Goal: Task Accomplishment & Management: Manage account settings

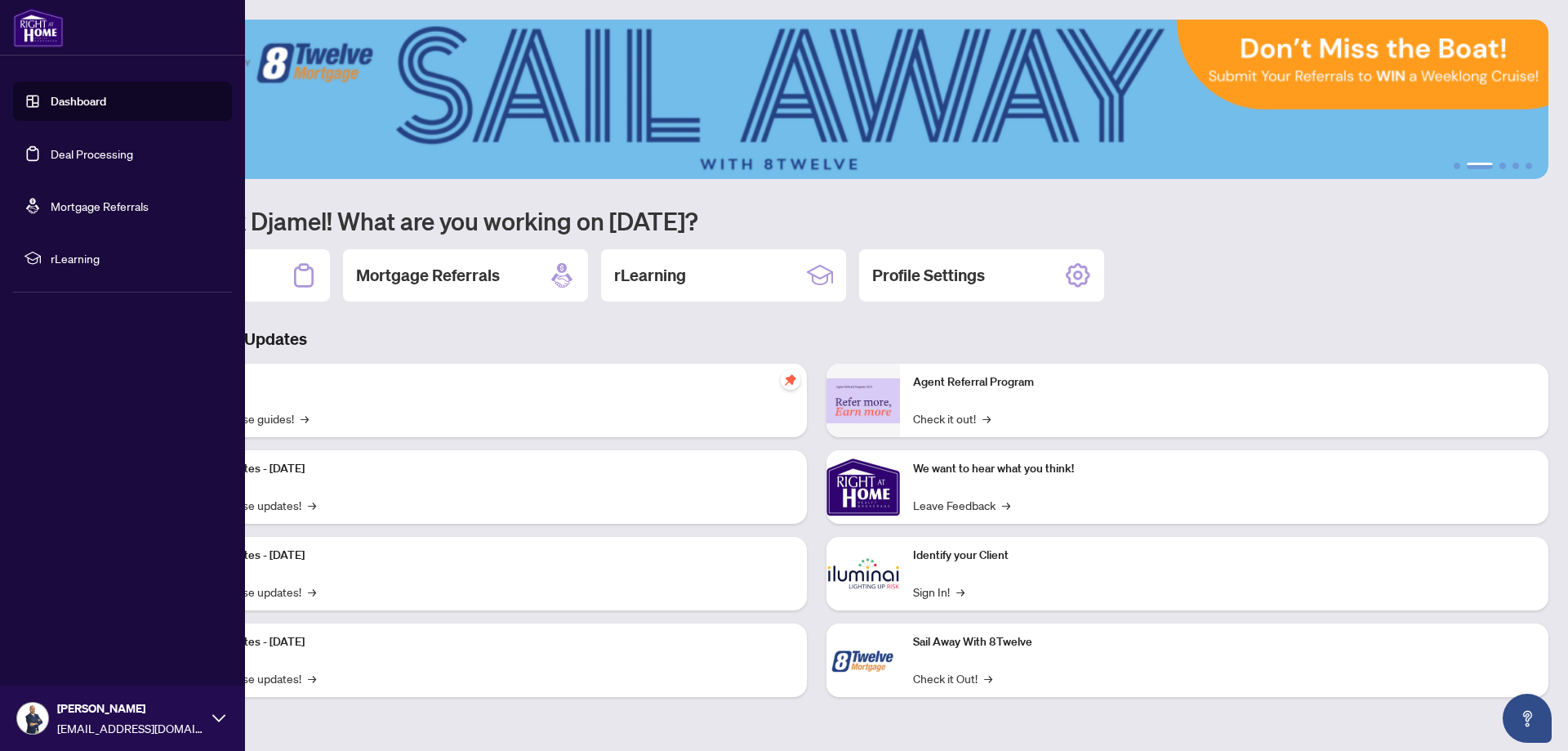
click at [102, 149] on link "Deal Processing" at bounding box center [92, 154] width 83 height 15
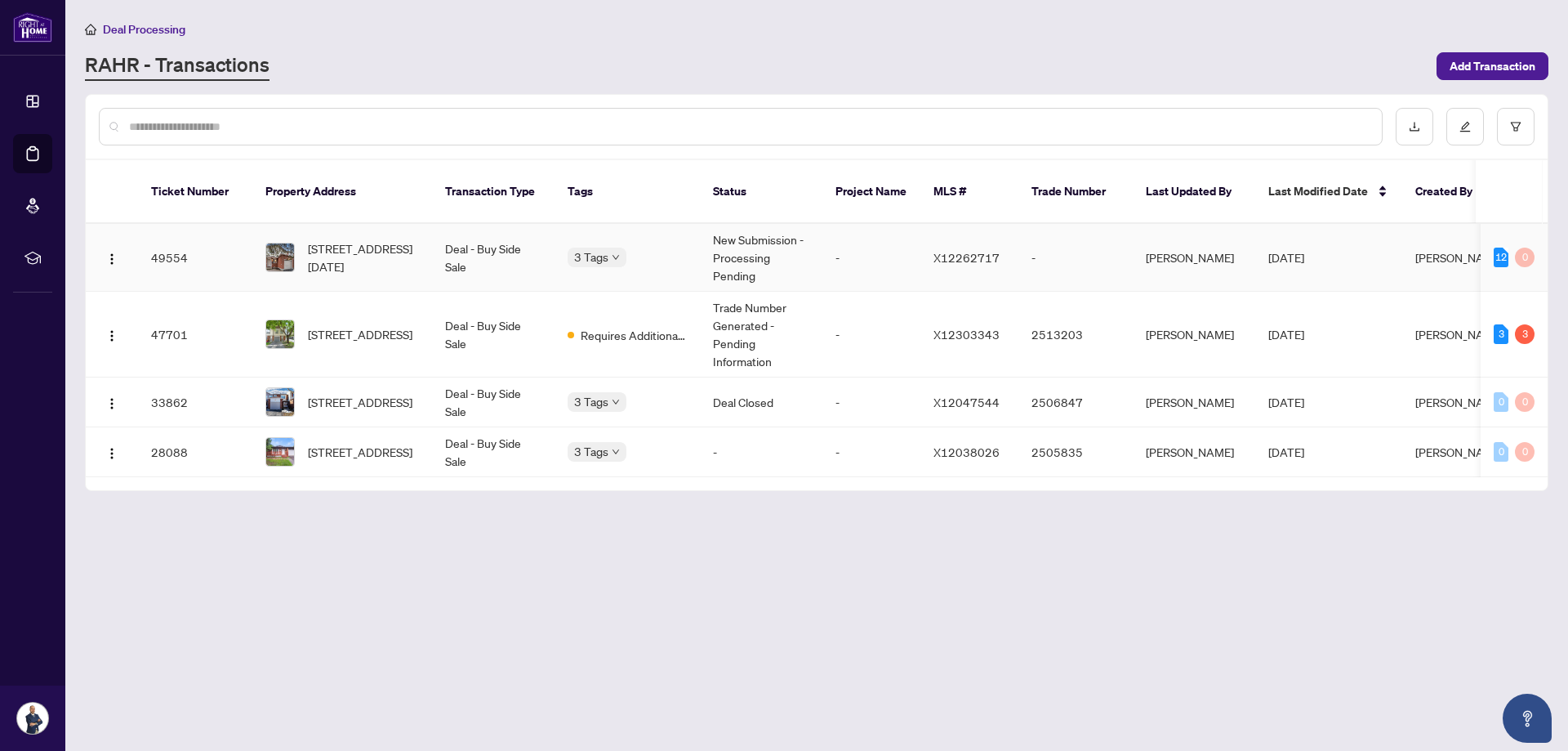
click at [469, 234] on td "Deal - Buy Side Sale" at bounding box center [493, 257] width 122 height 68
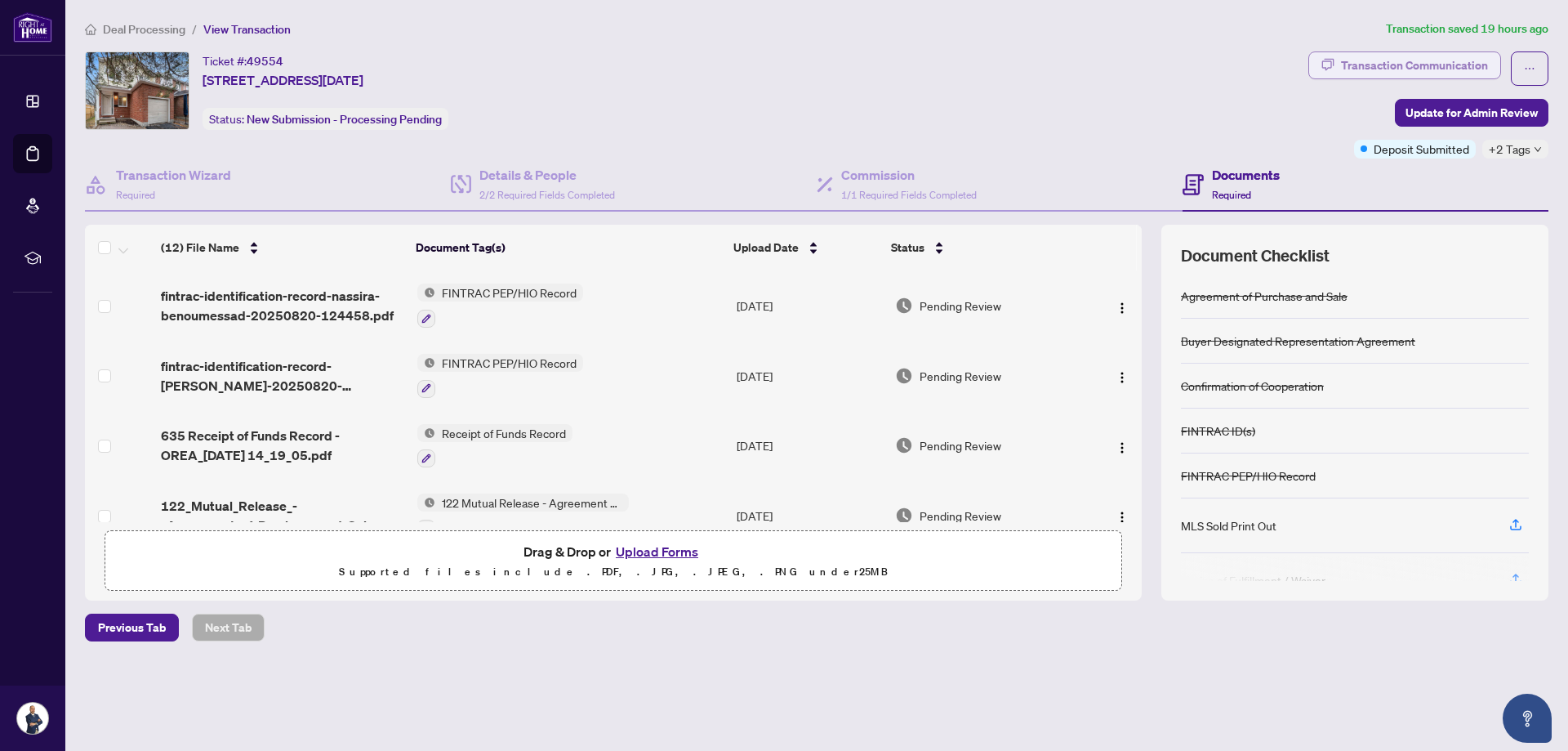
click at [1446, 61] on div "Transaction Communication" at bounding box center [1415, 64] width 147 height 26
type textarea "**********"
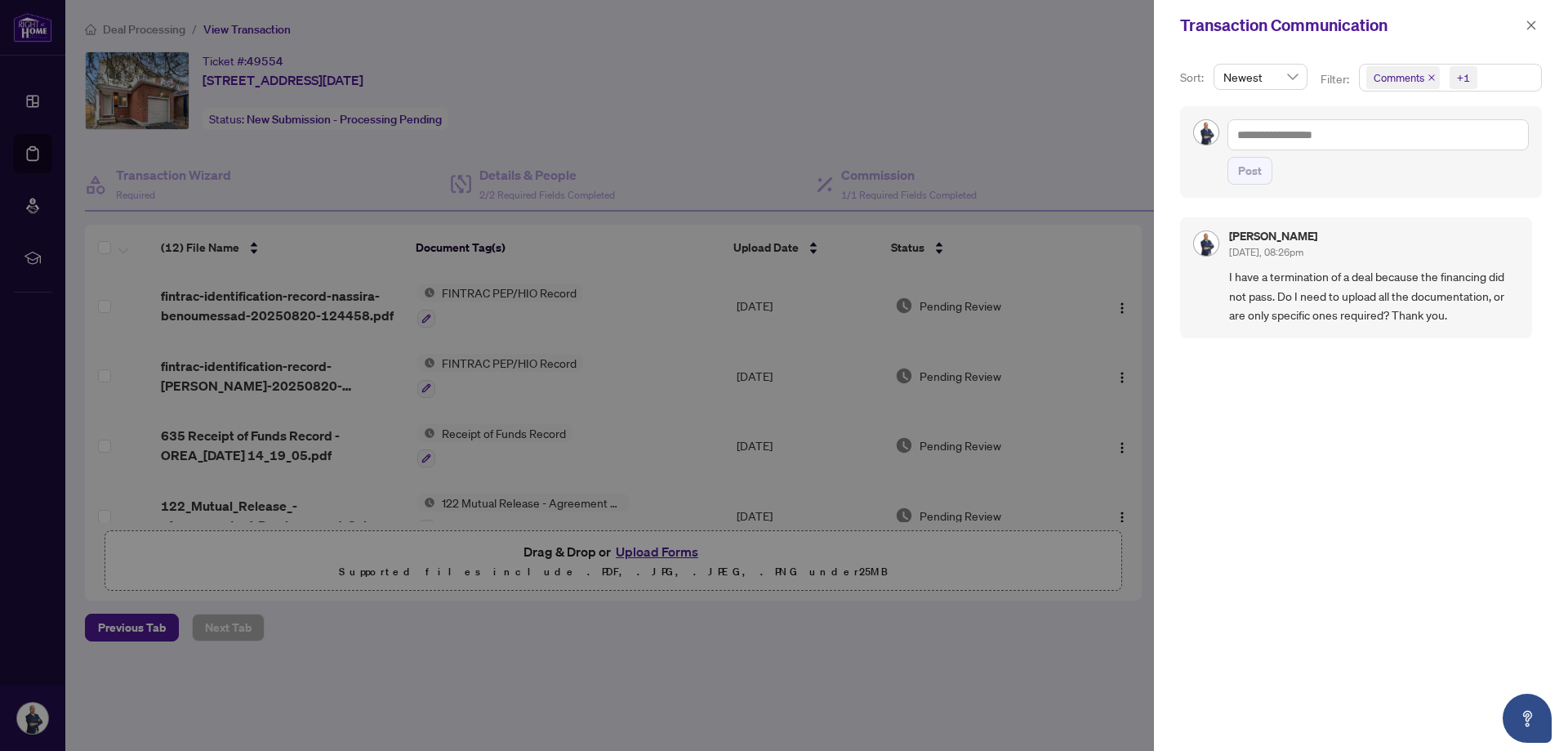
click at [1545, 28] on div "Transaction Communication" at bounding box center [1360, 25] width 414 height 51
click at [1540, 25] on button "button" at bounding box center [1530, 25] width 21 height 19
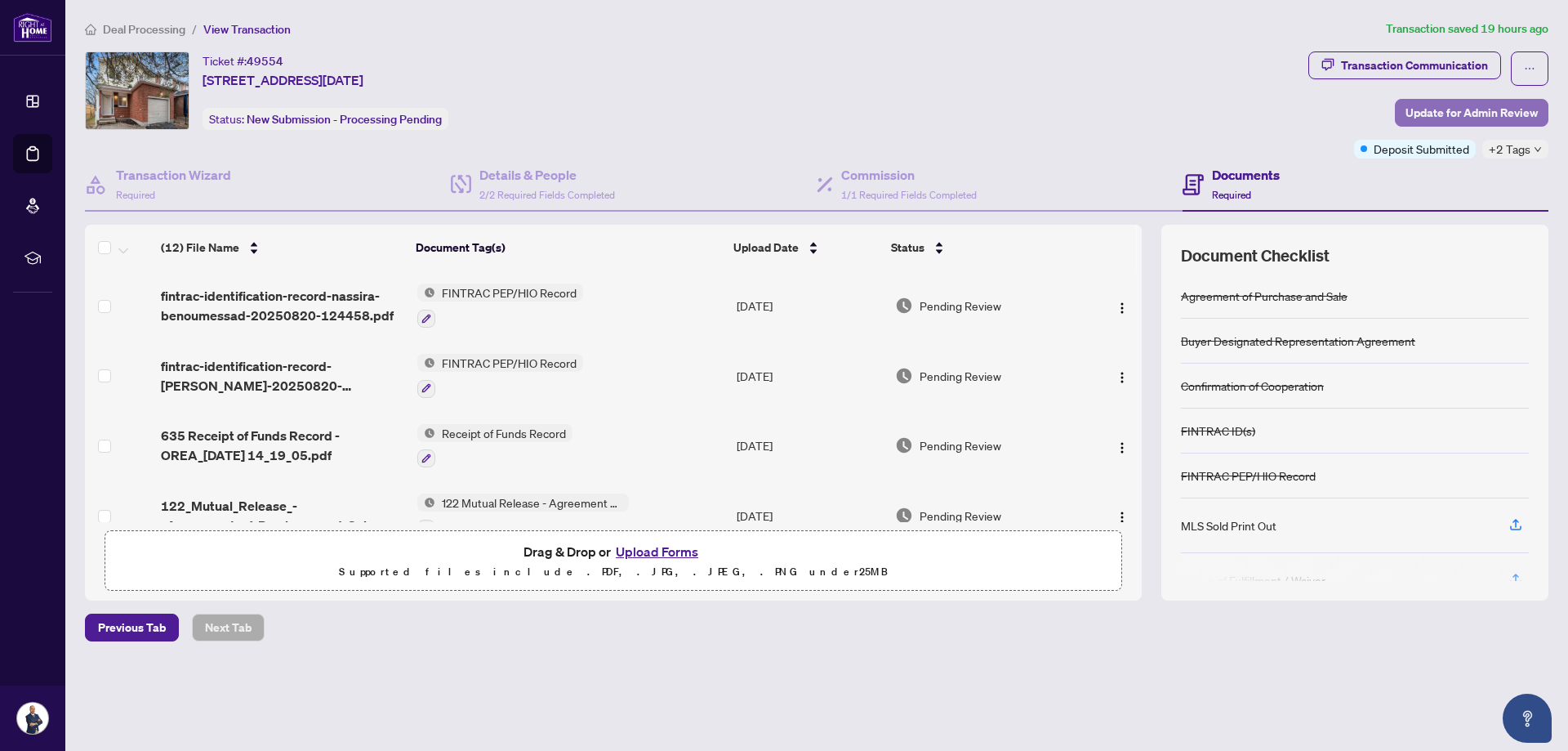
click at [1471, 105] on span "Update for Admin Review" at bounding box center [1472, 112] width 132 height 26
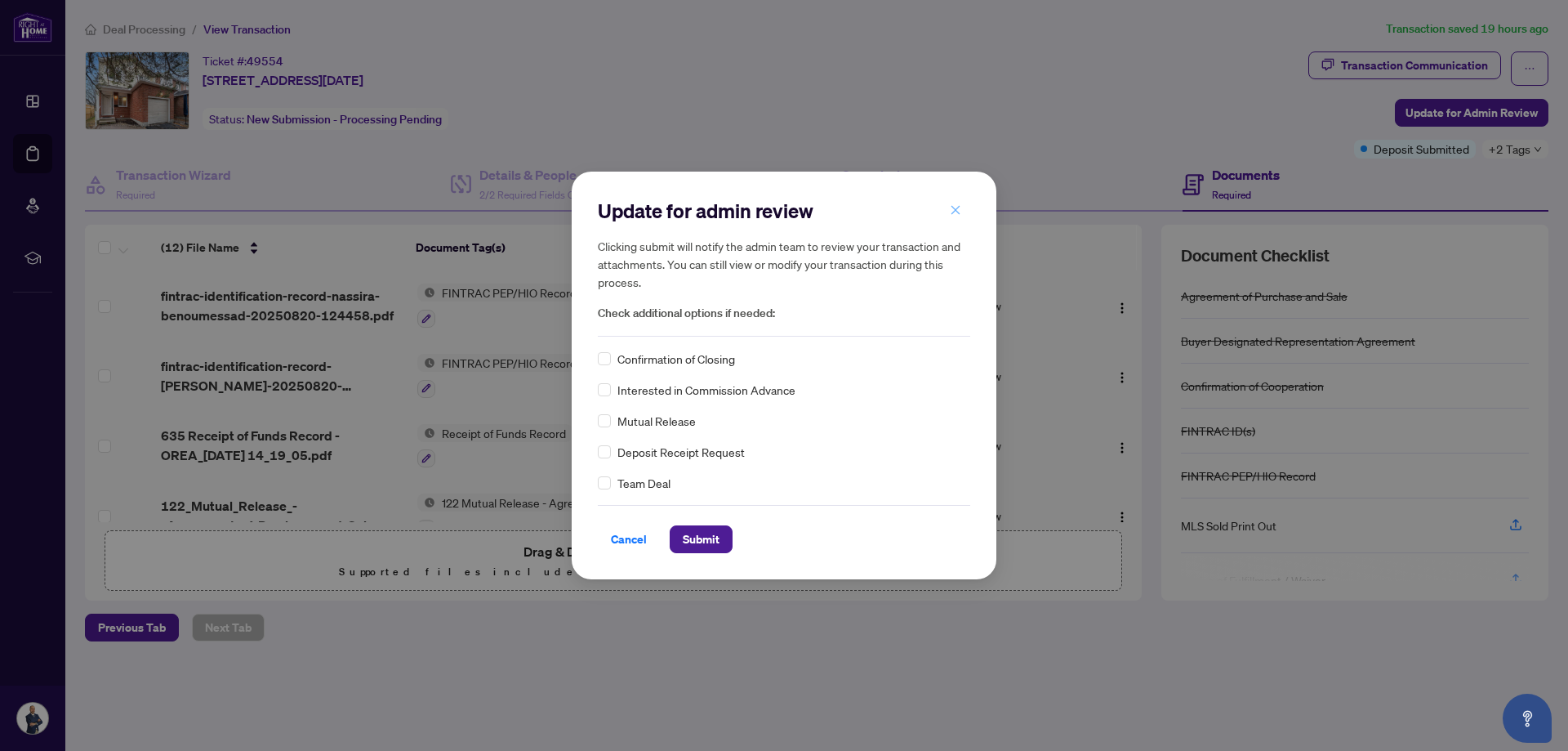
click at [955, 208] on icon "close" at bounding box center [956, 209] width 9 height 9
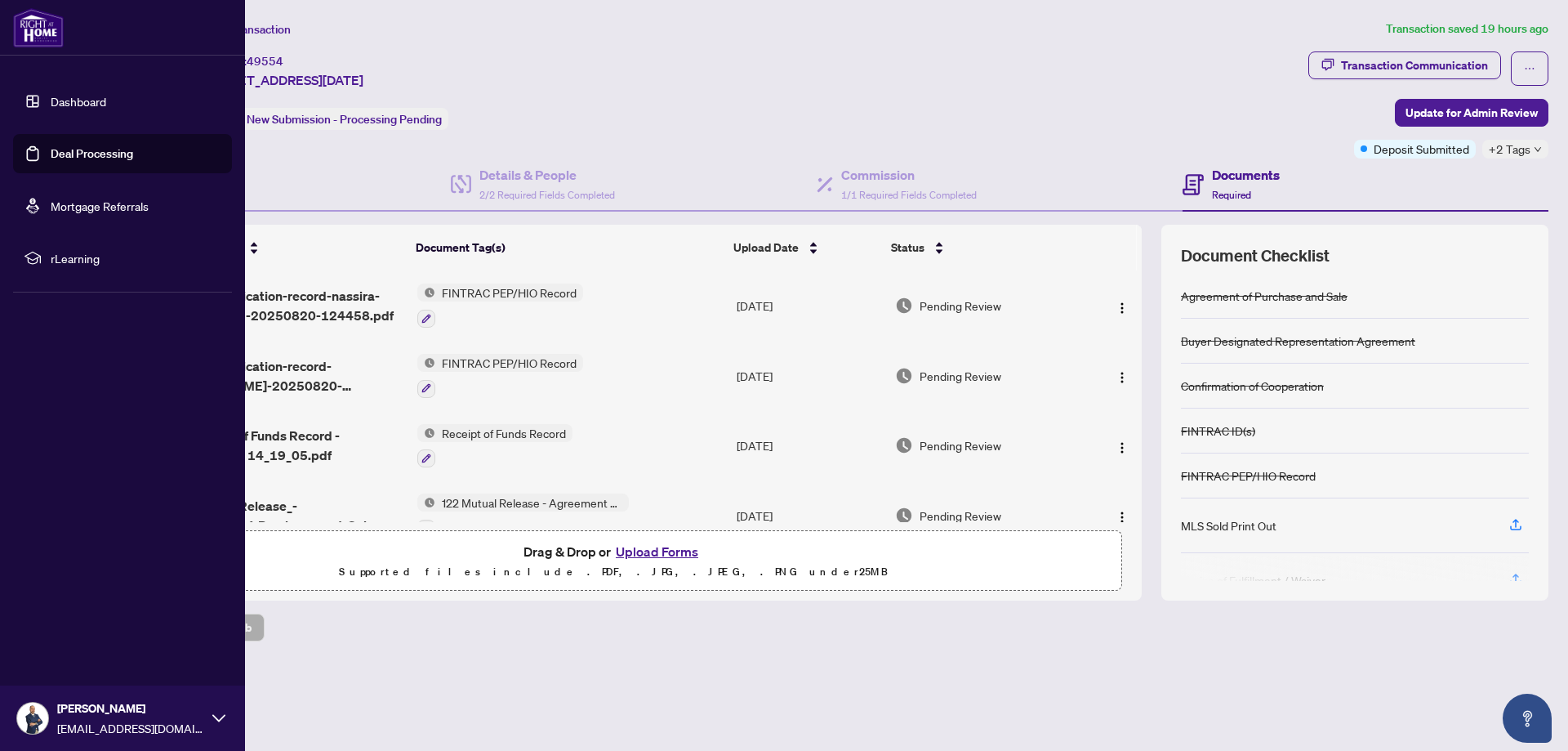
click at [106, 147] on link "Deal Processing" at bounding box center [92, 154] width 83 height 15
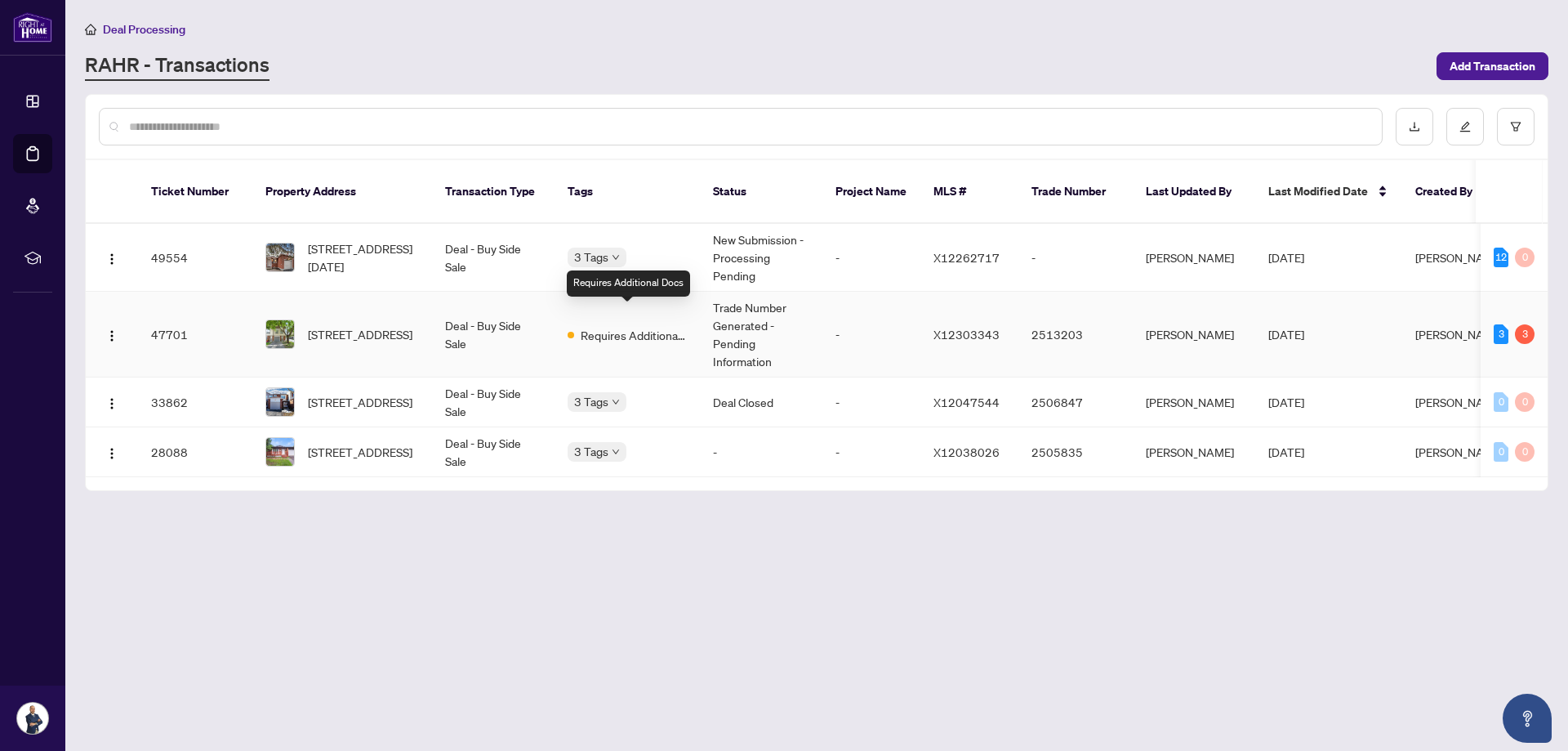
click at [617, 326] on span "Requires Additional Docs" at bounding box center [633, 334] width 106 height 18
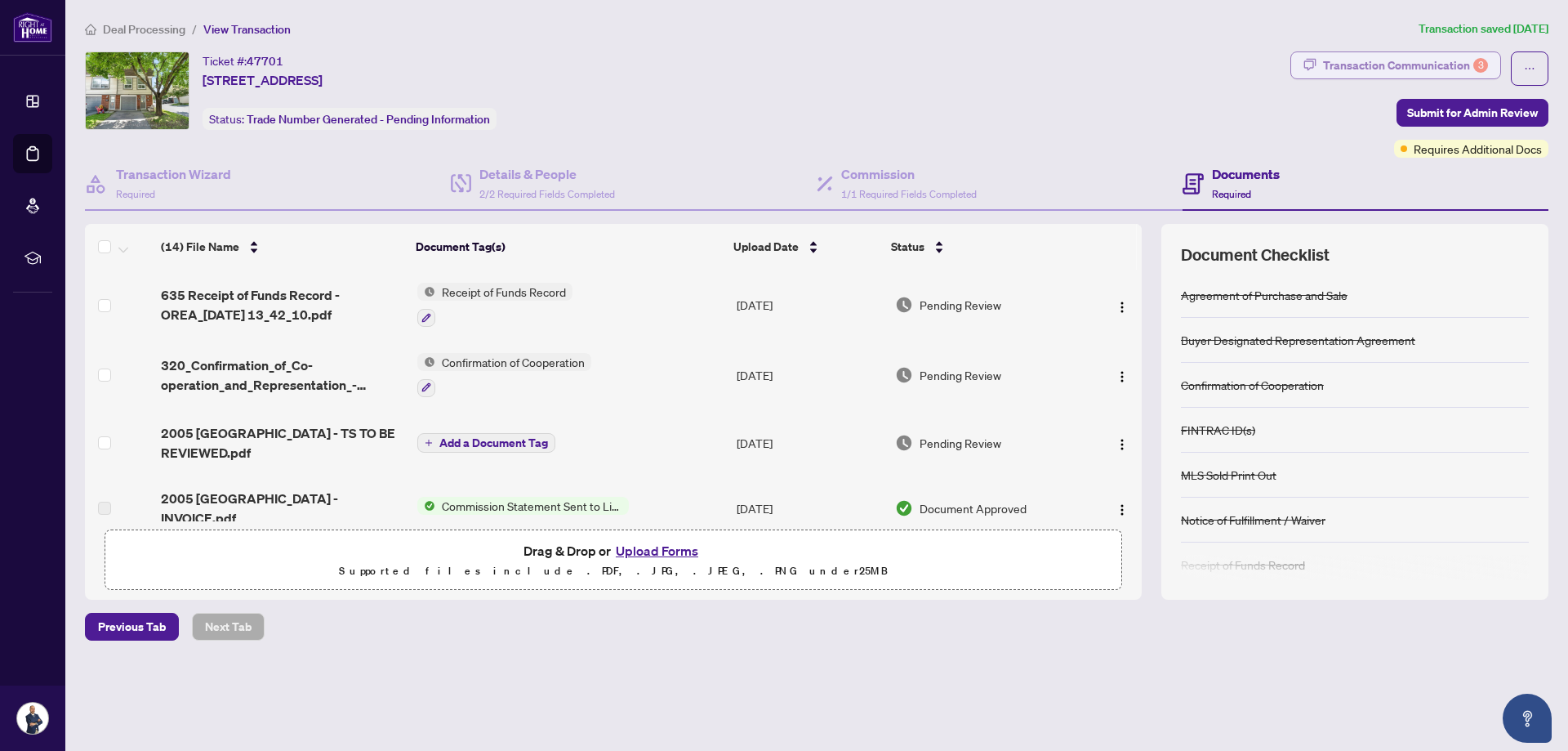
click at [1461, 61] on div "Transaction Communication 3" at bounding box center [1405, 64] width 165 height 26
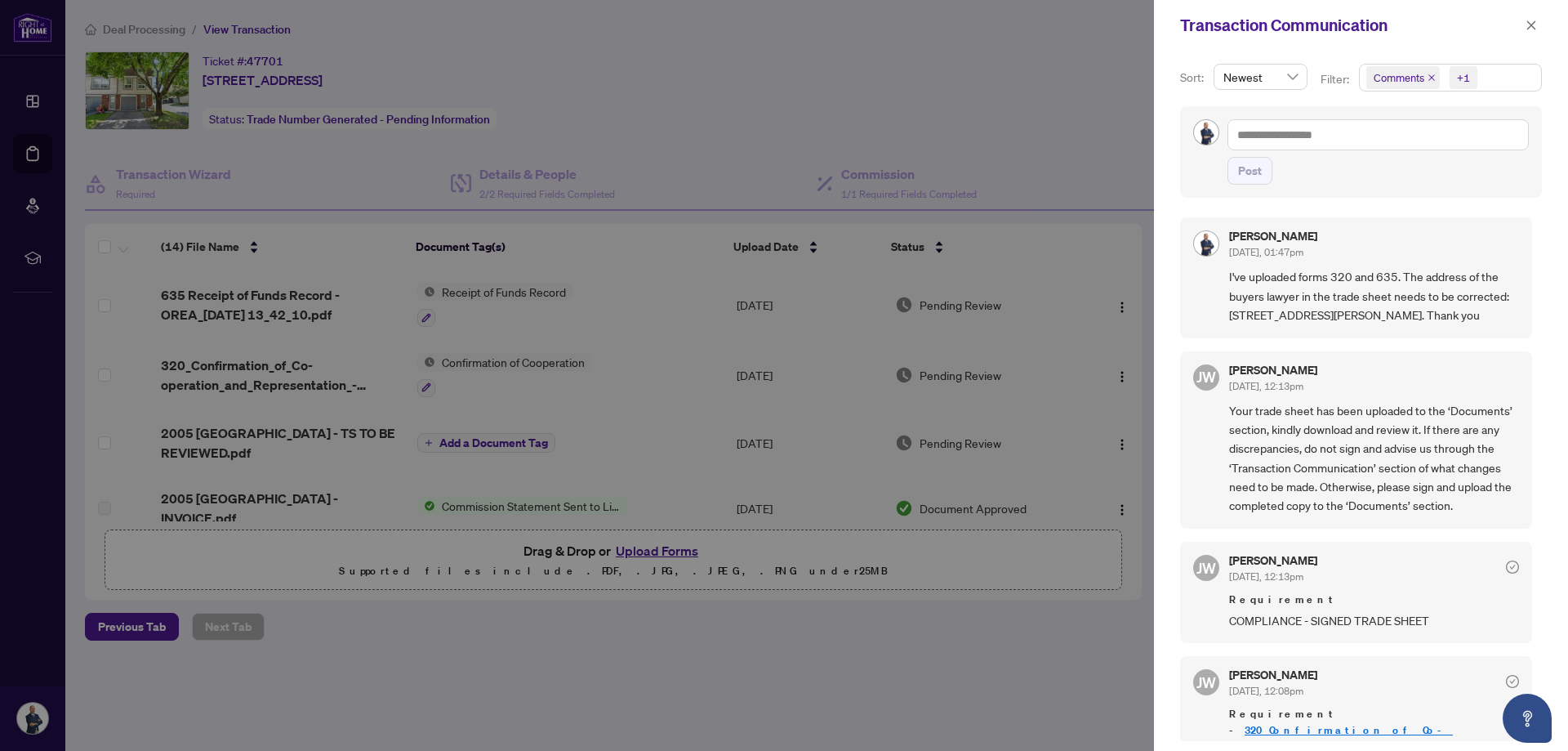
click at [955, 654] on div at bounding box center [784, 375] width 1568 height 751
click at [1535, 32] on span "button" at bounding box center [1531, 25] width 12 height 26
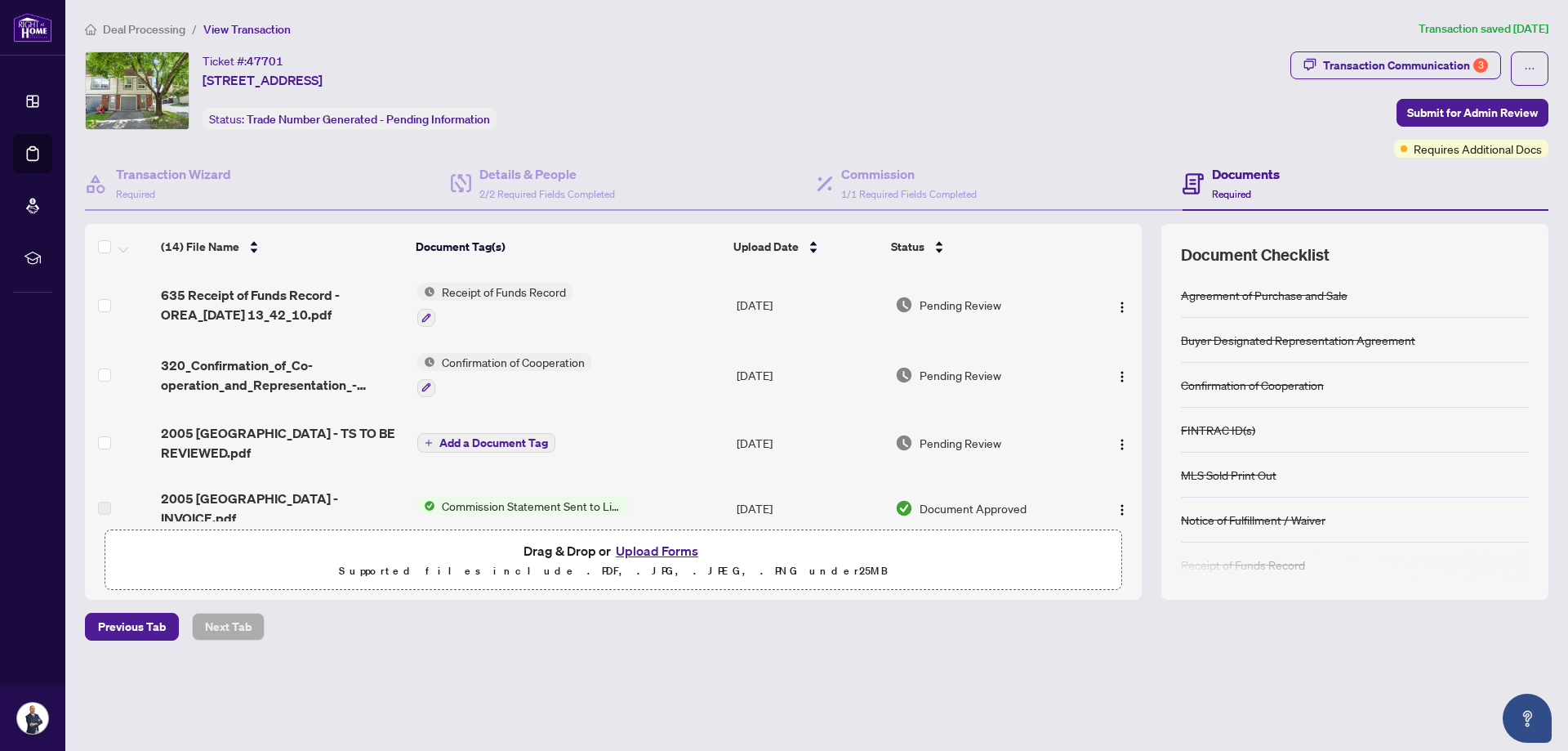
click at [435, 364] on span "Confirmation of Cooperation" at bounding box center [513, 362] width 156 height 18
click at [1012, 105] on div "Ticket #: 47701 [STREET_ADDRESS] Status: Trade Number Generated - Pending Infor…" at bounding box center [684, 90] width 1199 height 79
click at [643, 315] on td "Receipt of Funds Record" at bounding box center [571, 305] width 320 height 70
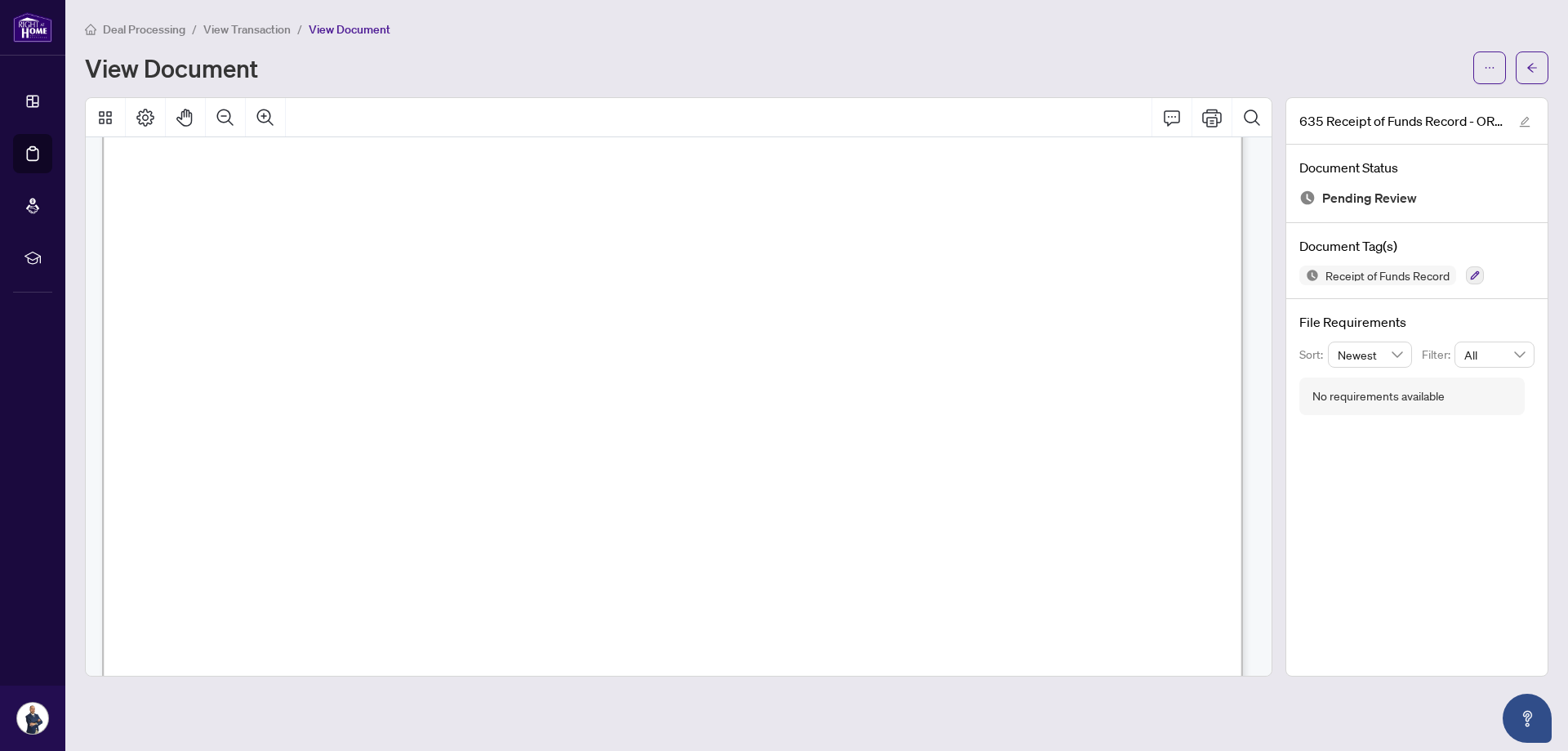
scroll to position [735, 0]
